Goal: Check status

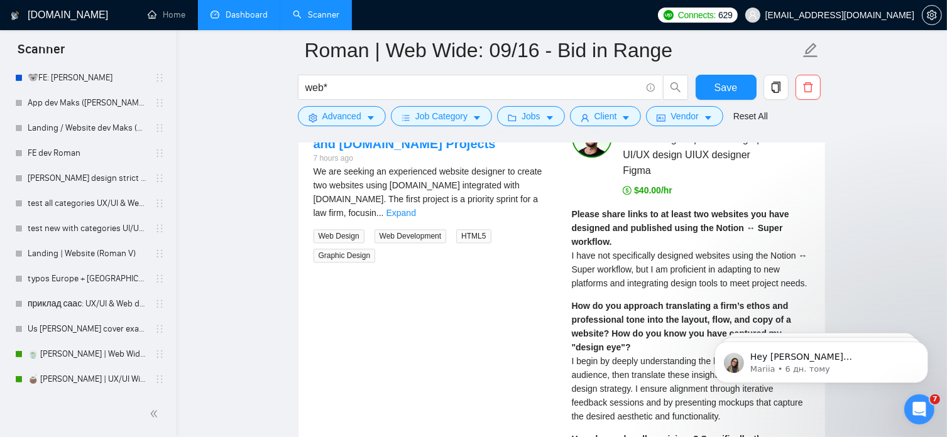
scroll to position [2786, 0]
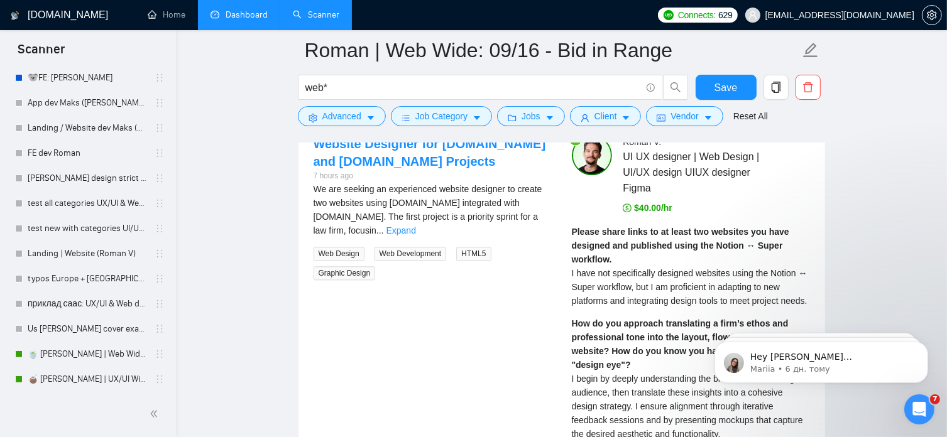
click at [244, 15] on link "Dashboard" at bounding box center [238, 14] width 57 height 11
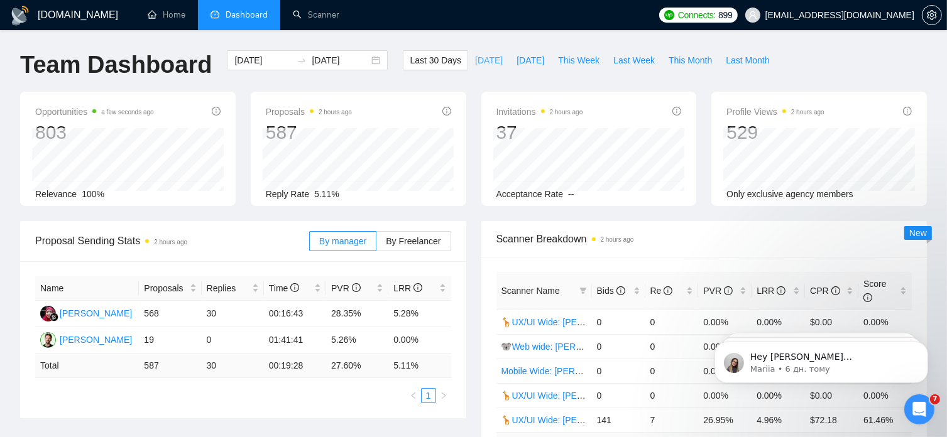
click at [475, 60] on span "[DATE]" at bounding box center [489, 60] width 28 height 14
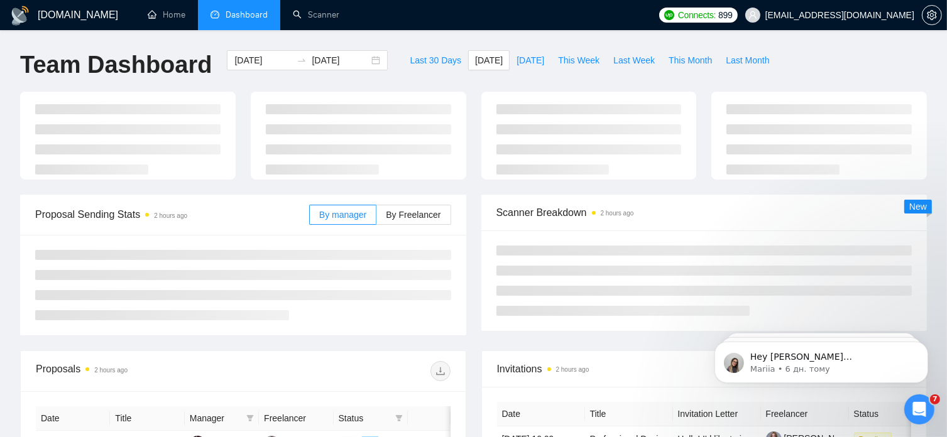
type input "[DATE]"
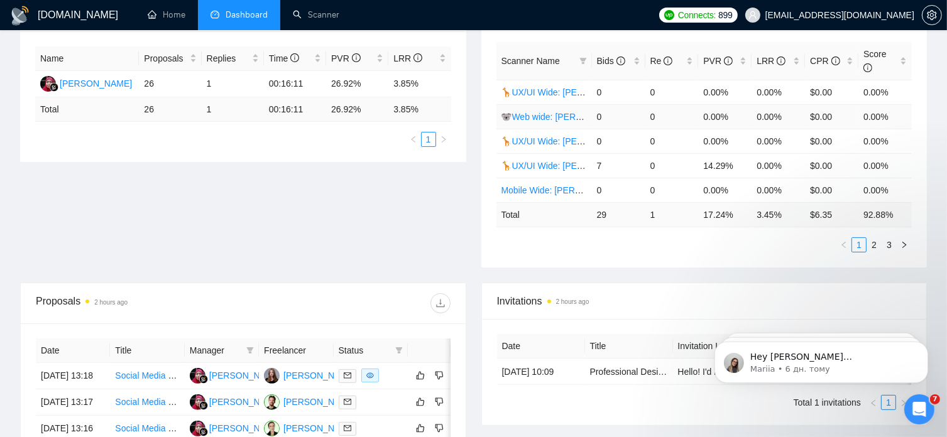
scroll to position [229, 0]
click at [873, 239] on link "2" at bounding box center [874, 246] width 14 height 14
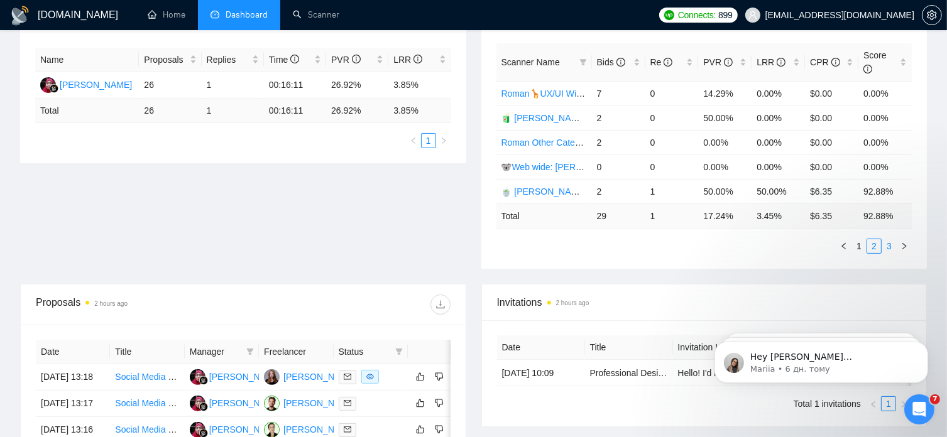
click at [889, 239] on link "3" at bounding box center [889, 246] width 14 height 14
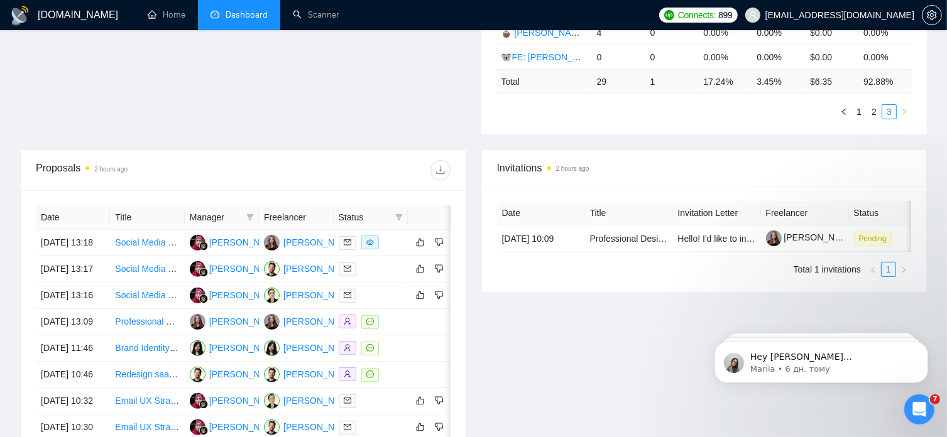
scroll to position [0, 0]
